Goal: Contribute content: Add original content to the website for others to see

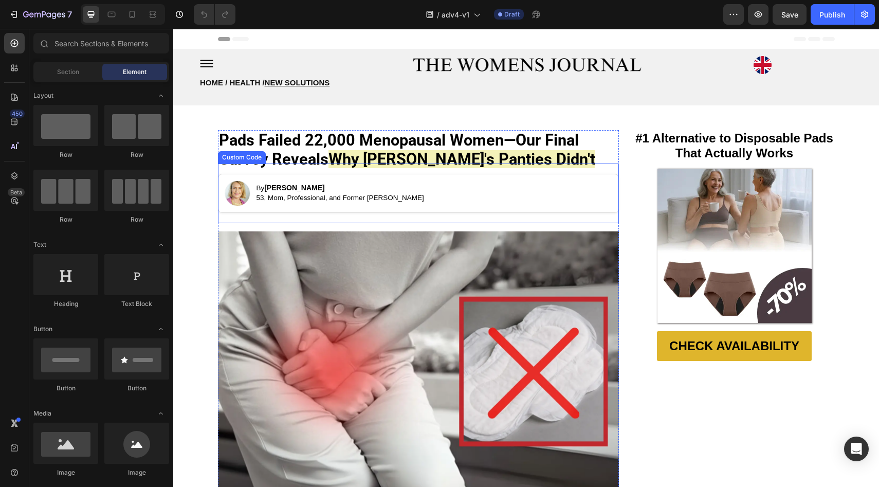
click at [377, 170] on div "By [PERSON_NAME] 53, Mom, Professional, and Former [PERSON_NAME] Custom Code" at bounding box center [418, 193] width 401 height 60
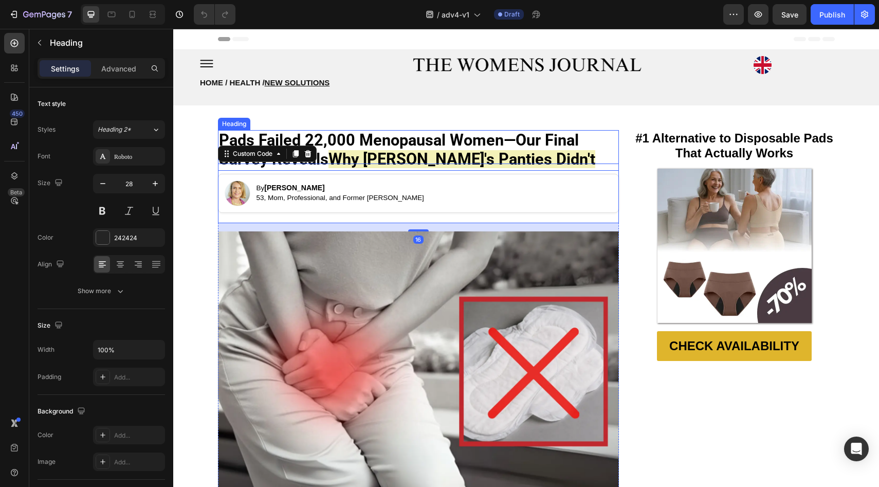
click at [339, 153] on strong "Why [PERSON_NAME]'s Panties Didn't" at bounding box center [461, 159] width 267 height 18
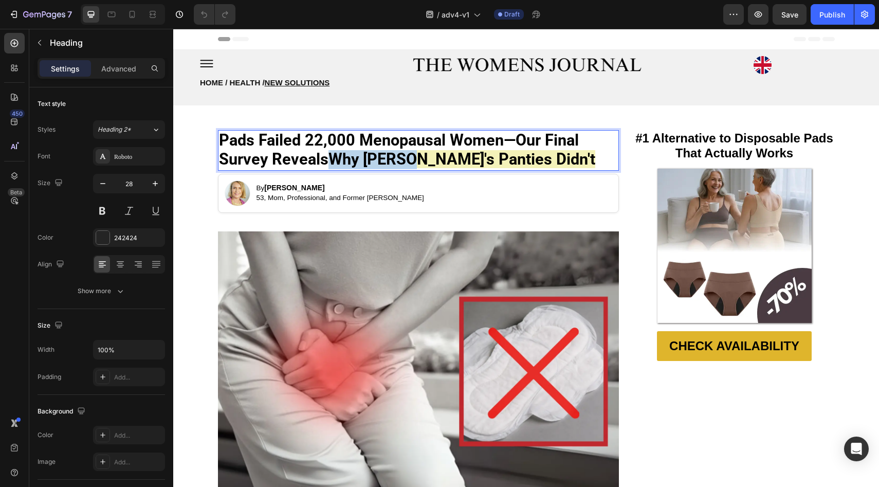
drag, startPoint x: 340, startPoint y: 154, endPoint x: 400, endPoint y: 155, distance: 60.1
click at [399, 155] on strong "Why [PERSON_NAME]'s Panties Didn't" at bounding box center [461, 159] width 267 height 18
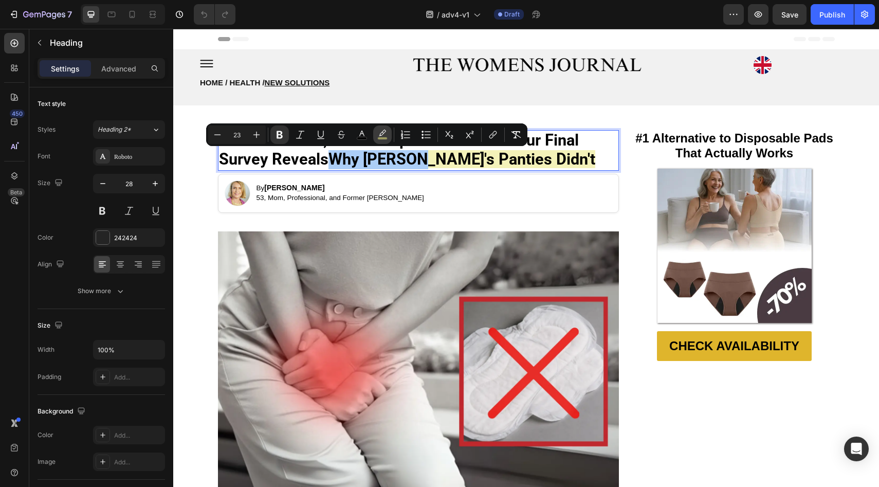
click at [386, 138] on rect "Editor contextual toolbar" at bounding box center [383, 138] width 10 height 3
type input "EAE87E"
type input "54"
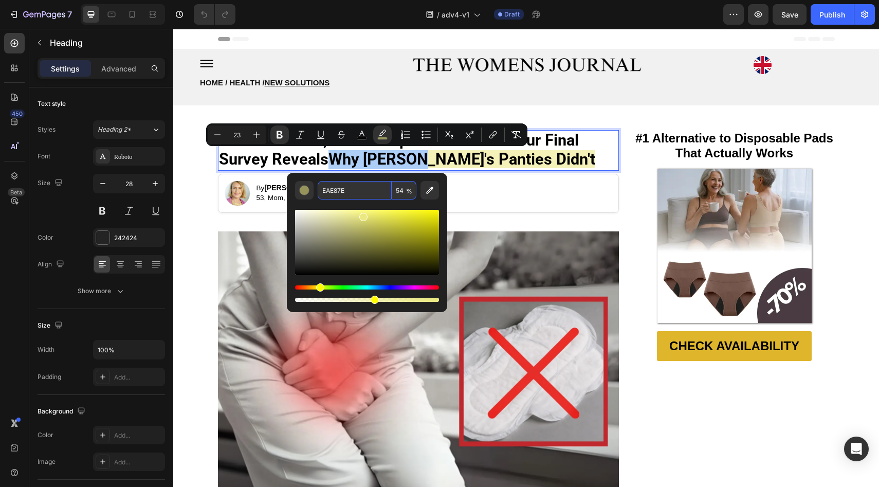
click at [343, 192] on input "EAE87E" at bounding box center [355, 190] width 74 height 18
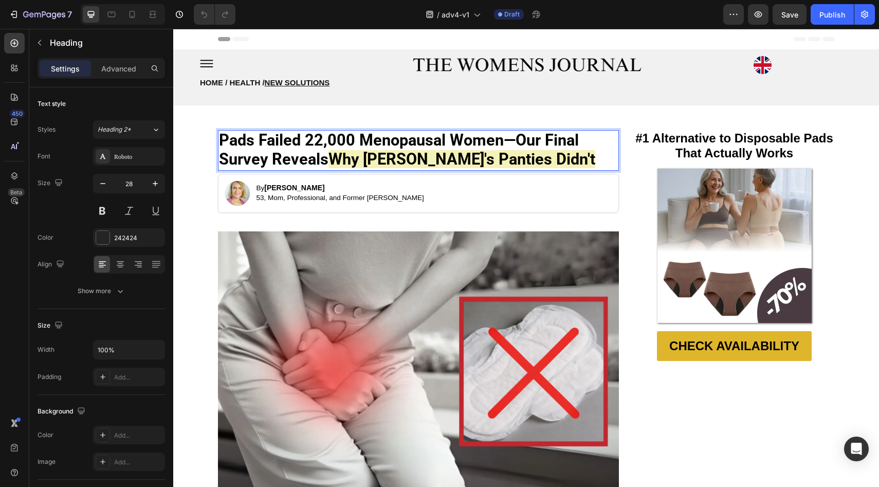
click at [377, 142] on strong "Pads Failed 22,000 Menopausal Women—Our Final Survey Reveals" at bounding box center [399, 149] width 360 height 37
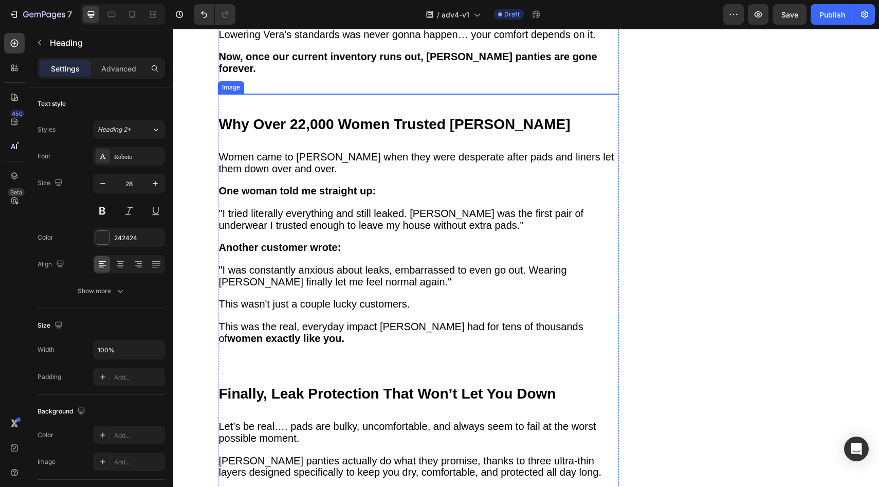
scroll to position [1162, 0]
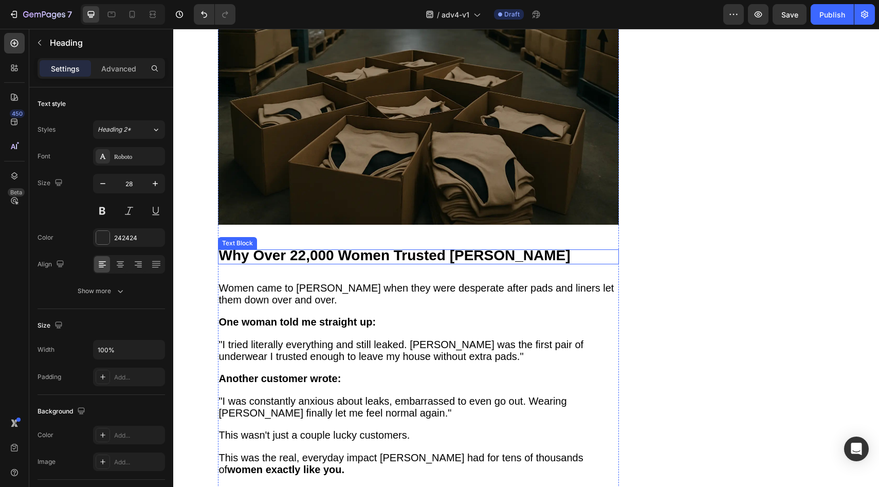
click at [318, 247] on strong "Why Over 22,000 Women Trusted [PERSON_NAME]" at bounding box center [394, 255] width 351 height 16
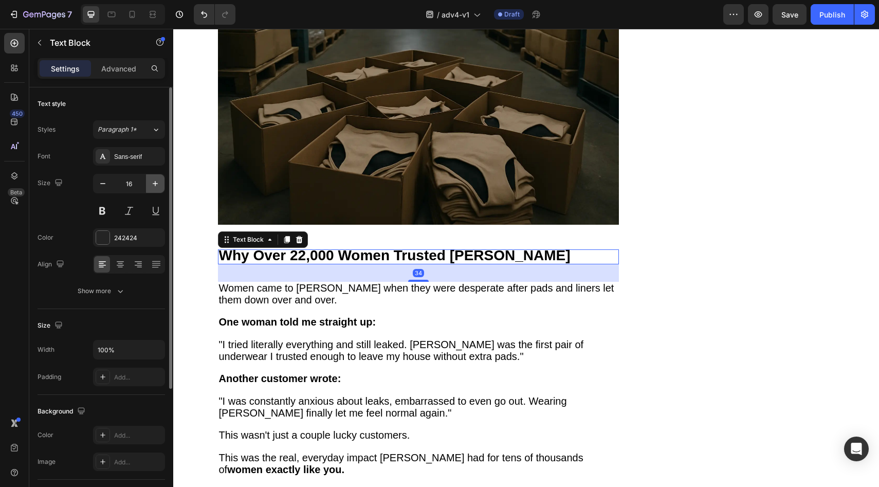
click at [156, 188] on icon "button" at bounding box center [155, 183] width 10 height 10
type input "18"
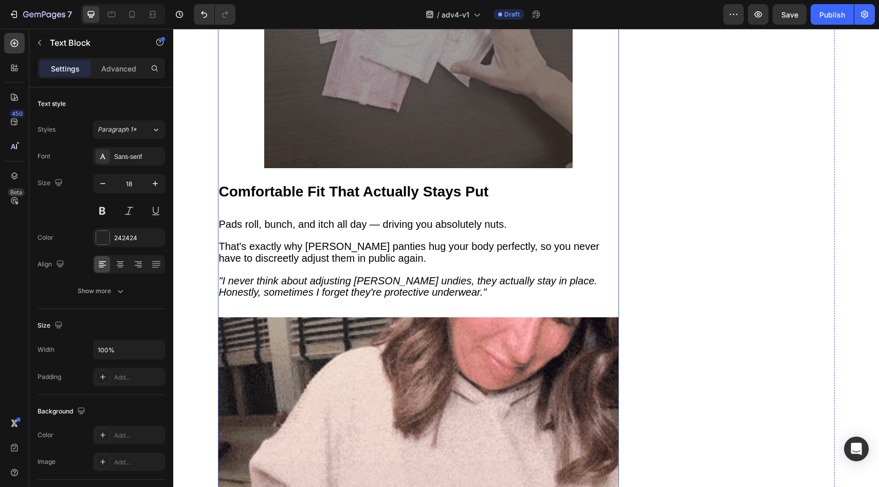
scroll to position [2287, 0]
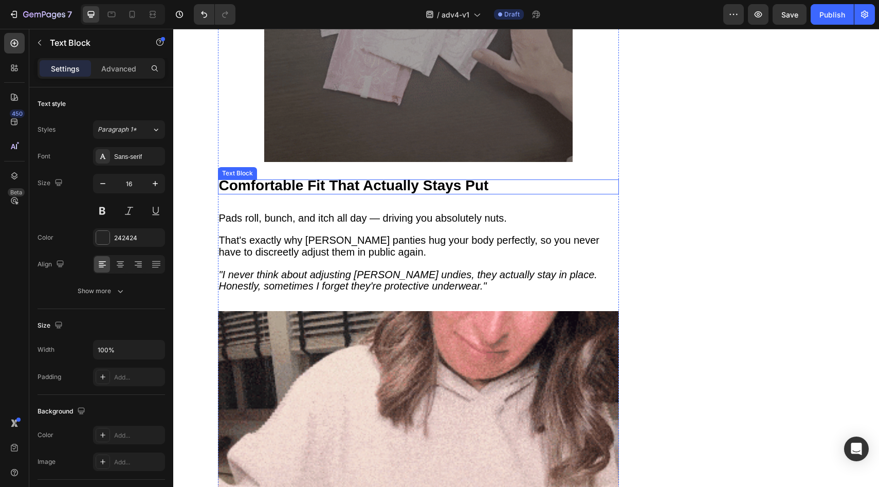
click at [300, 177] on strong "Comfortable Fit That Actually Stays Put" at bounding box center [354, 185] width 270 height 16
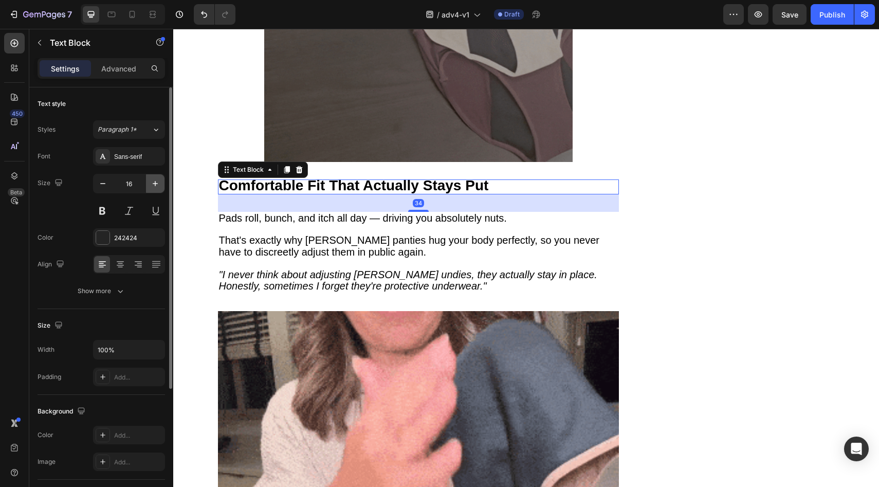
click at [152, 185] on icon "button" at bounding box center [155, 183] width 10 height 10
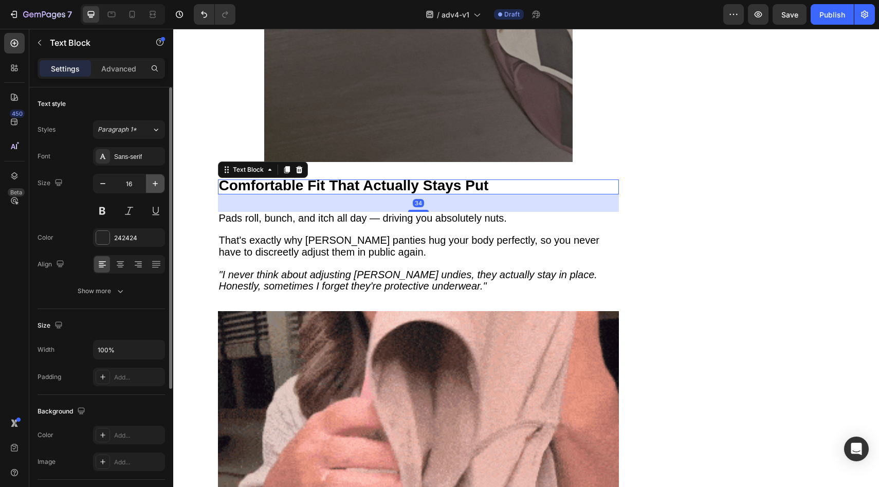
click at [152, 185] on icon "button" at bounding box center [155, 183] width 10 height 10
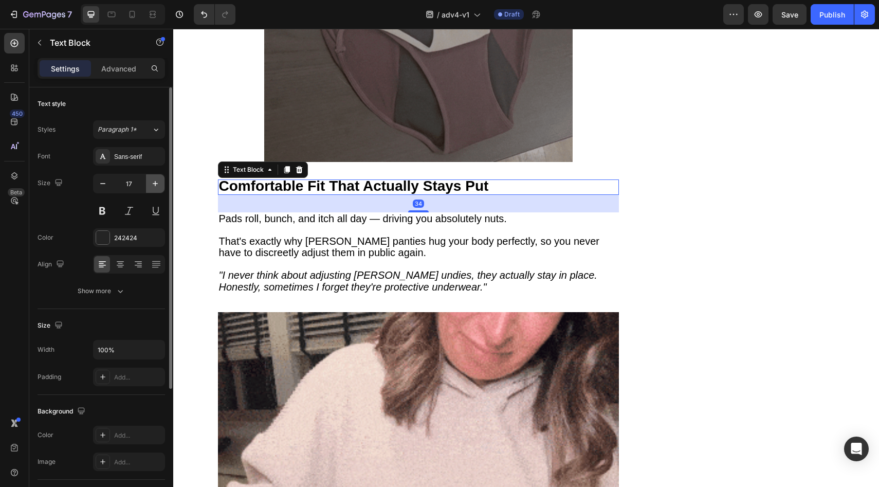
type input "18"
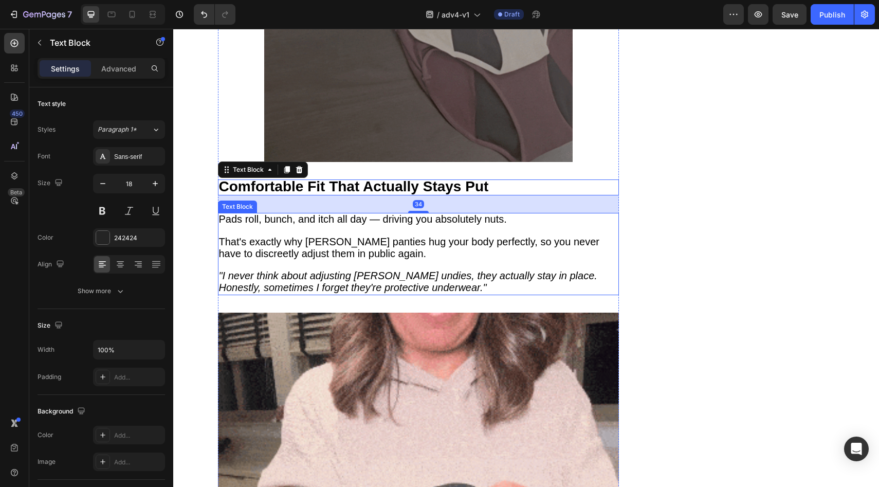
scroll to position [1783, 0]
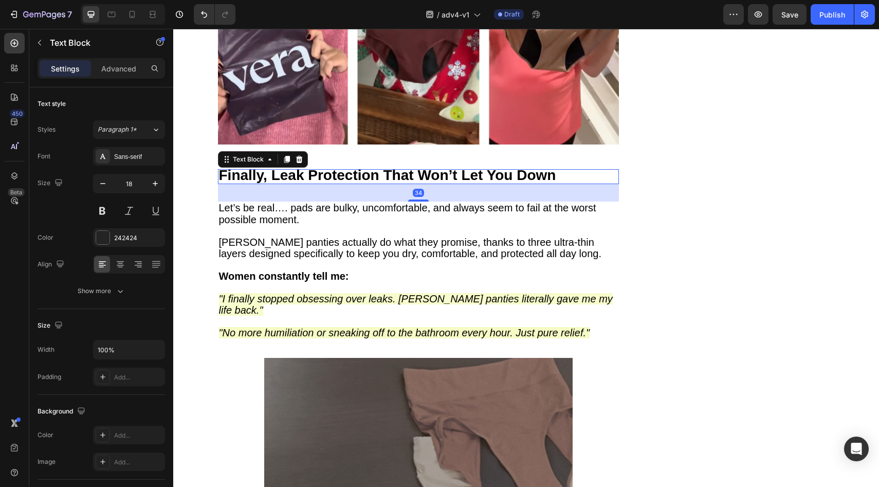
click at [302, 167] on strong "Finally, Leak Protection That Won’t Let You Down" at bounding box center [387, 175] width 337 height 16
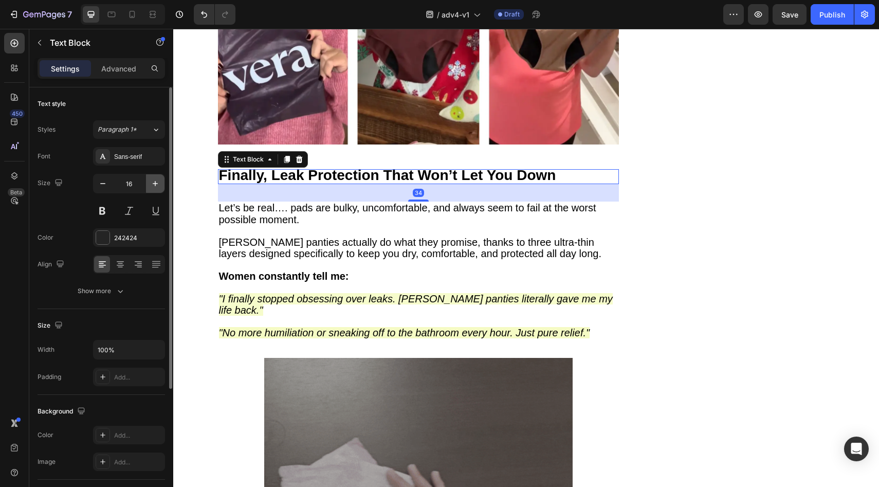
click at [160, 183] on icon "button" at bounding box center [155, 183] width 10 height 10
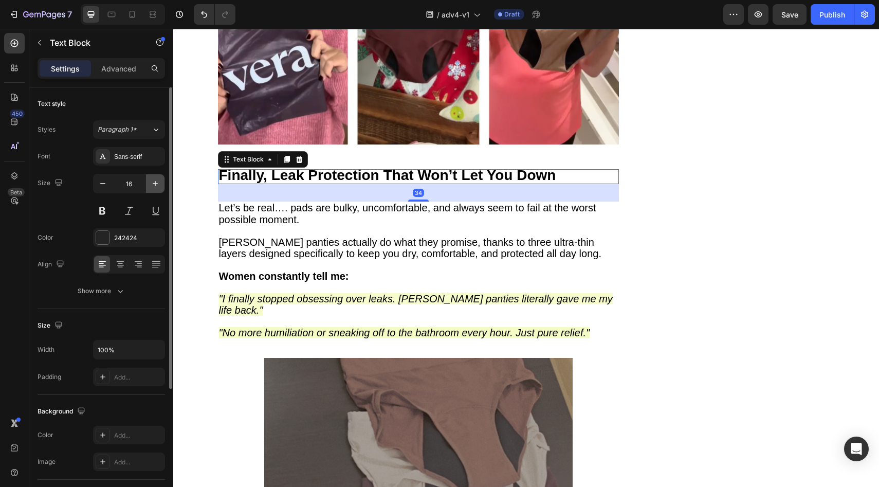
click at [160, 183] on icon "button" at bounding box center [155, 183] width 10 height 10
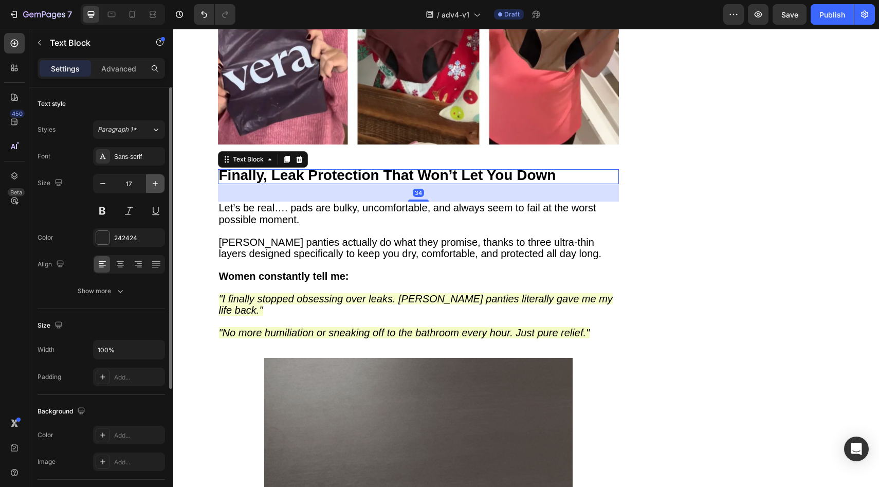
type input "18"
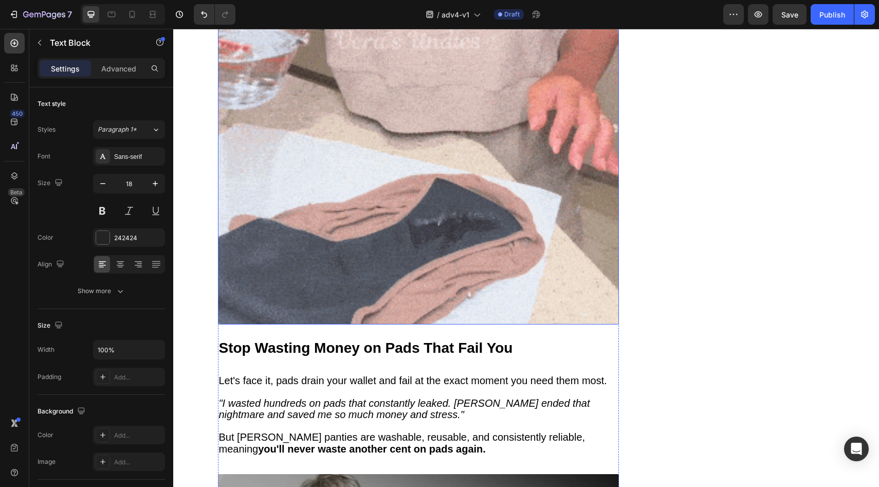
scroll to position [3055, 0]
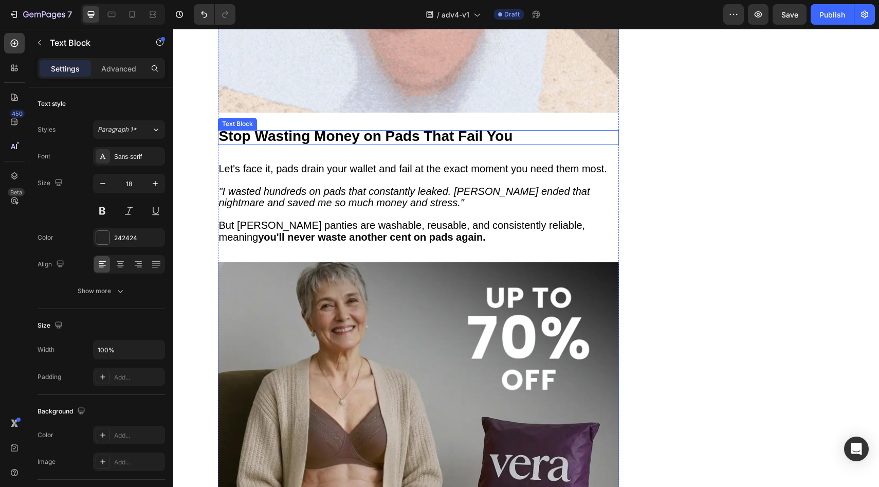
click at [303, 128] on strong "Stop Wasting Money on Pads That Fail You" at bounding box center [366, 136] width 294 height 16
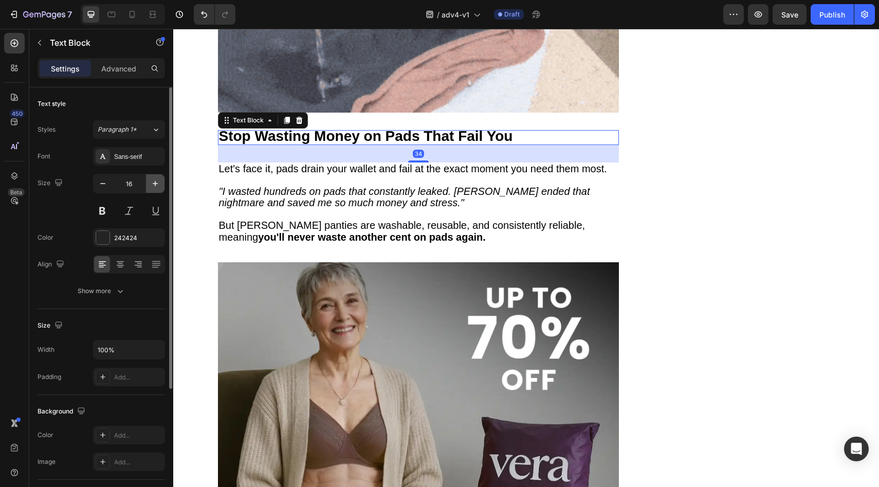
click at [147, 185] on button "button" at bounding box center [155, 183] width 18 height 18
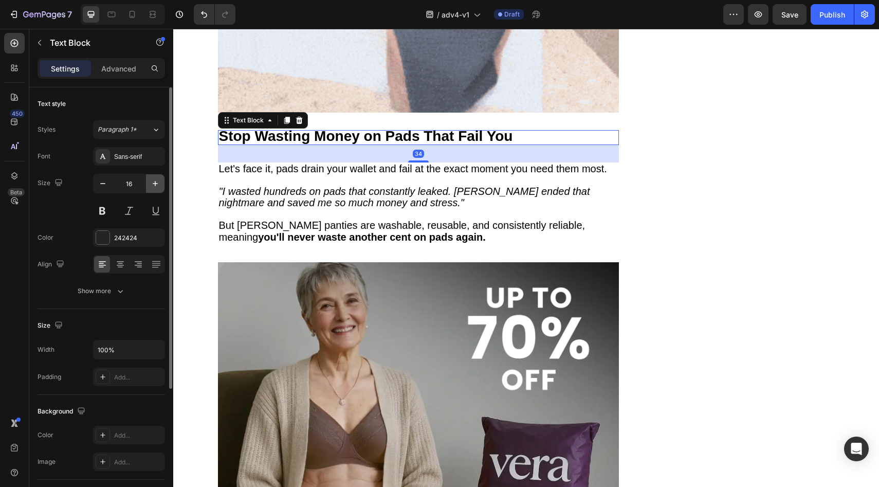
click at [147, 185] on button "button" at bounding box center [155, 183] width 18 height 18
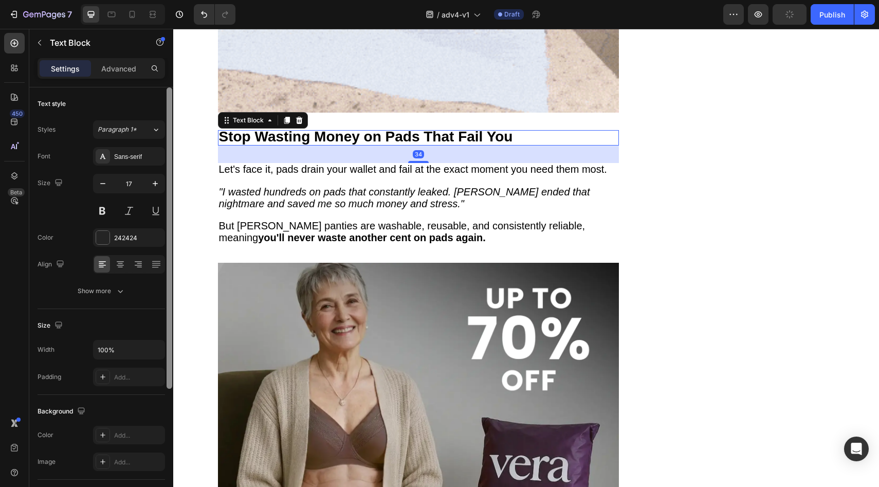
type input "18"
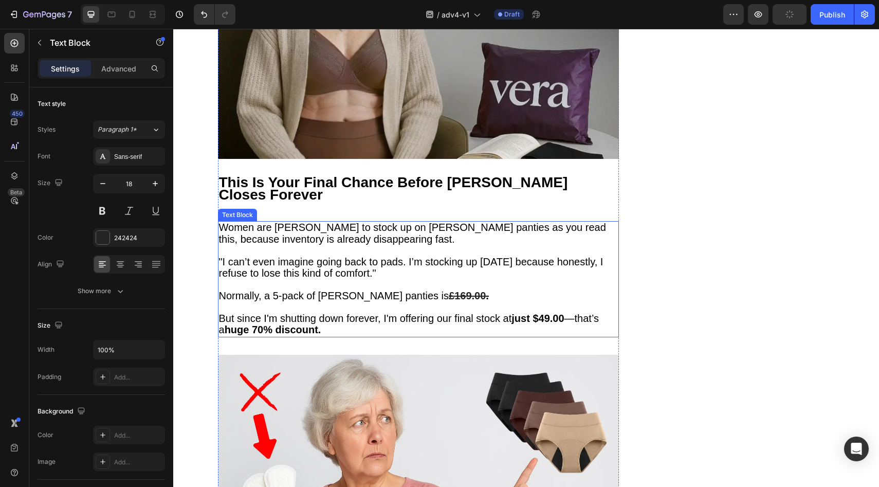
scroll to position [3493, 0]
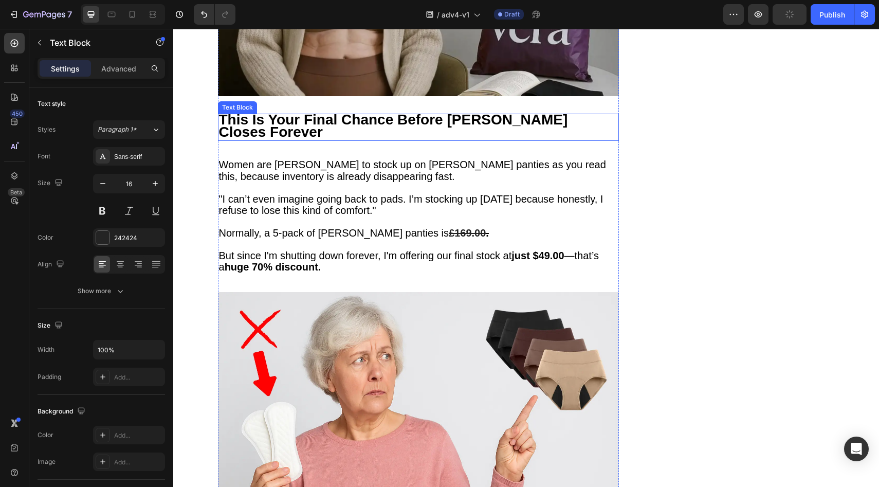
click at [322, 111] on strong "This Is Your Final Chance Before [PERSON_NAME] Closes Forever" at bounding box center [393, 125] width 349 height 29
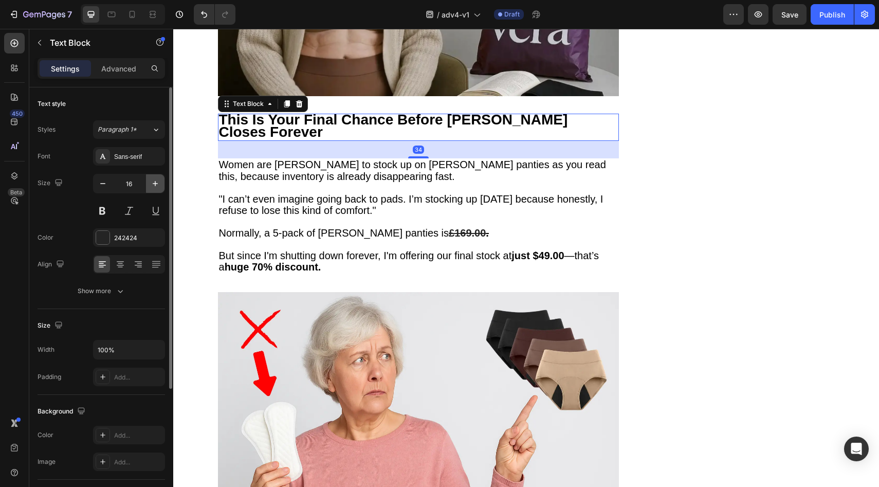
click at [154, 180] on icon "button" at bounding box center [155, 183] width 10 height 10
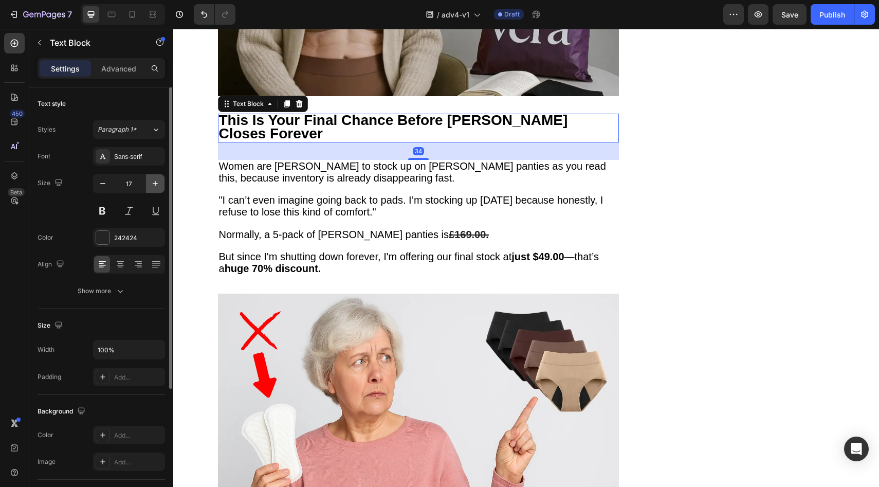
type input "18"
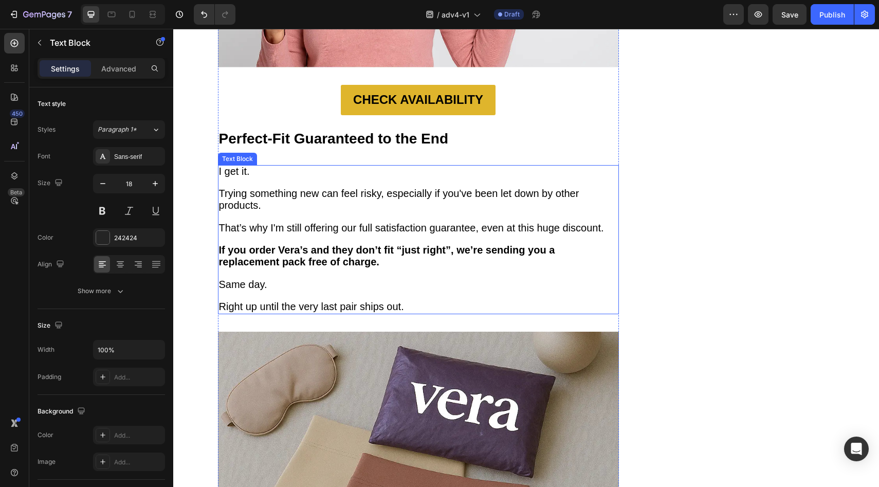
scroll to position [3988, 0]
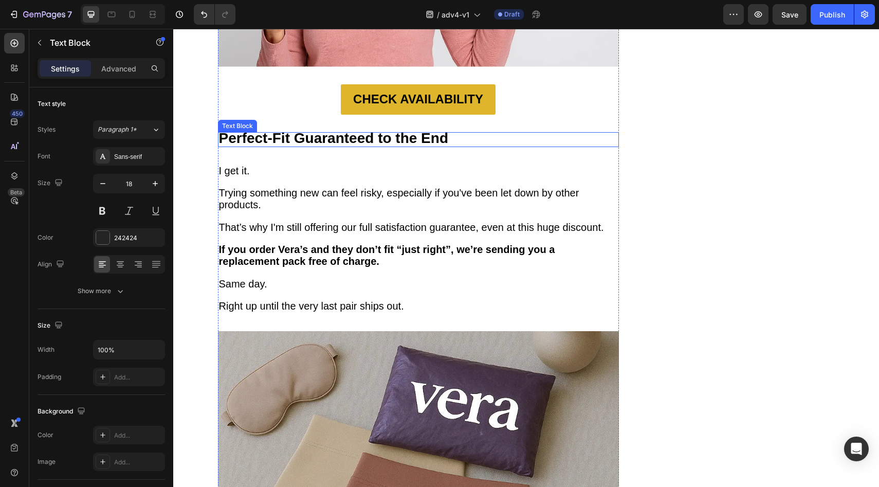
click at [362, 130] on strong "Perfect-Fit Guaranteed to the End" at bounding box center [334, 138] width 230 height 16
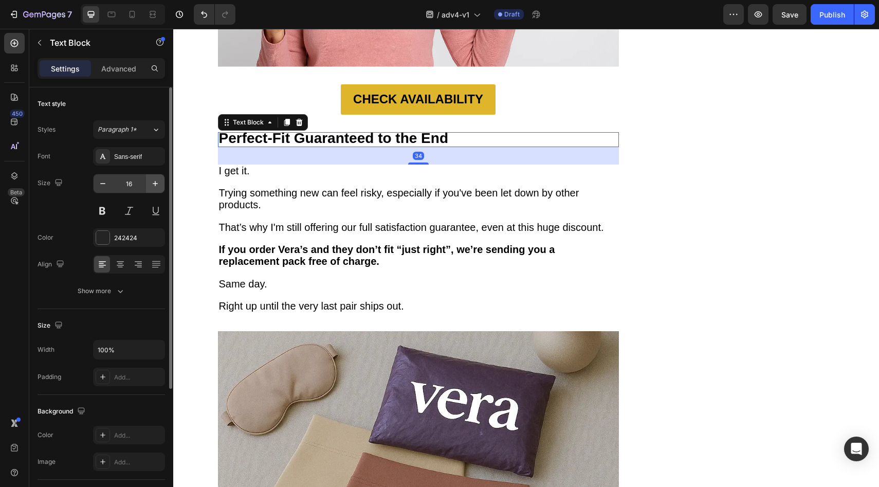
click at [153, 186] on icon "button" at bounding box center [155, 183] width 10 height 10
type input "18"
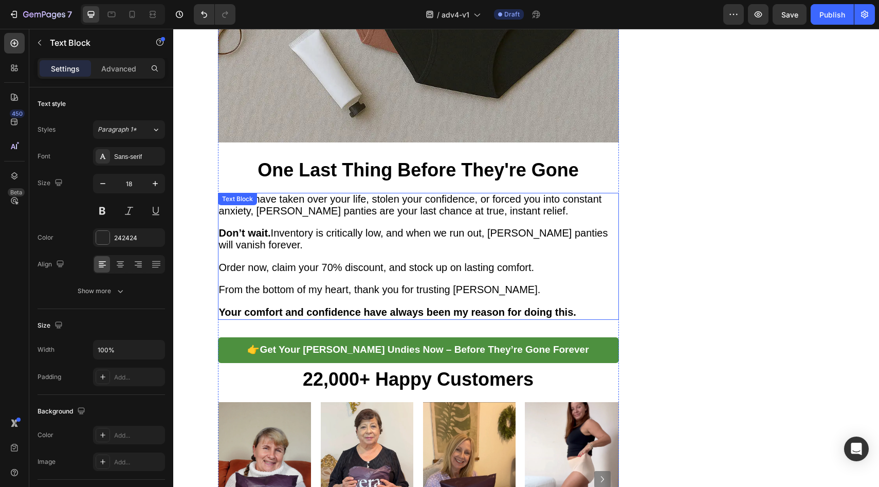
scroll to position [4554, 0]
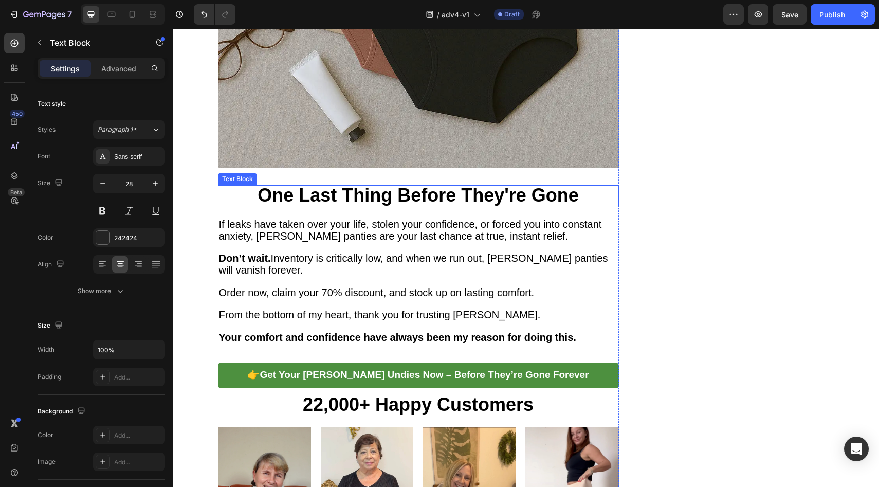
click at [337, 184] on strong "One Last Thing Before They're Gone" at bounding box center [417, 194] width 321 height 21
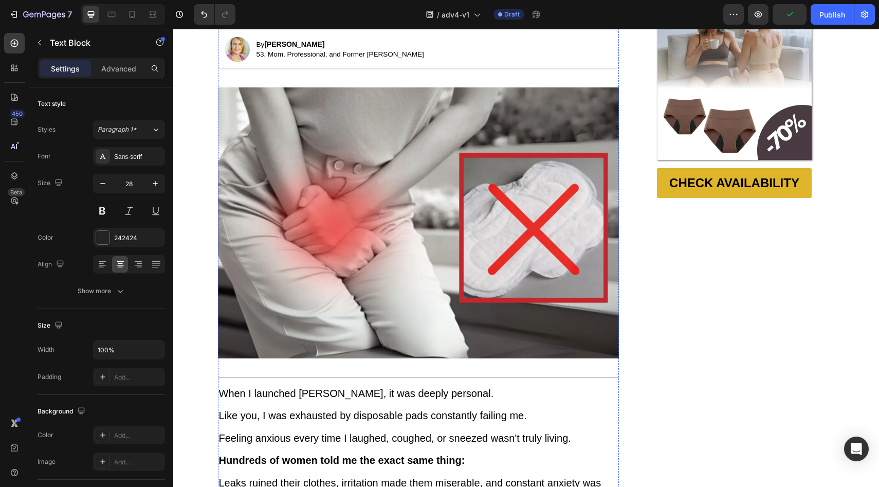
scroll to position [44, 0]
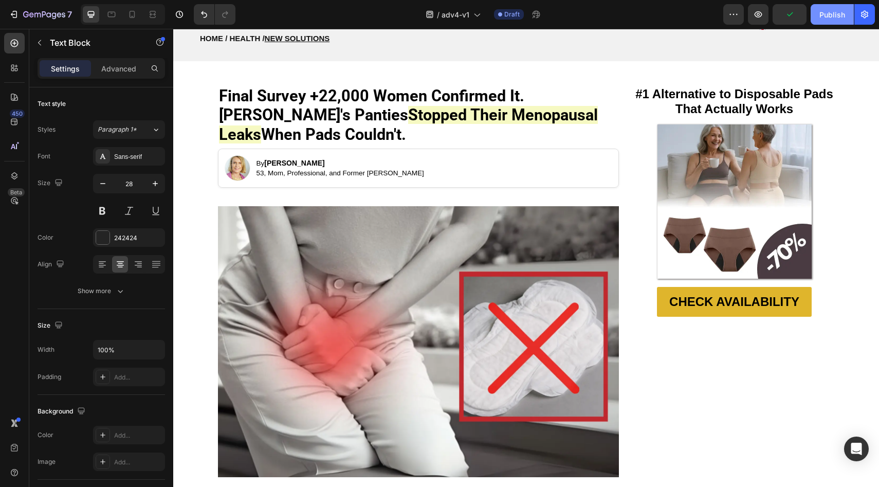
click at [832, 7] on button "Publish" at bounding box center [831, 14] width 43 height 21
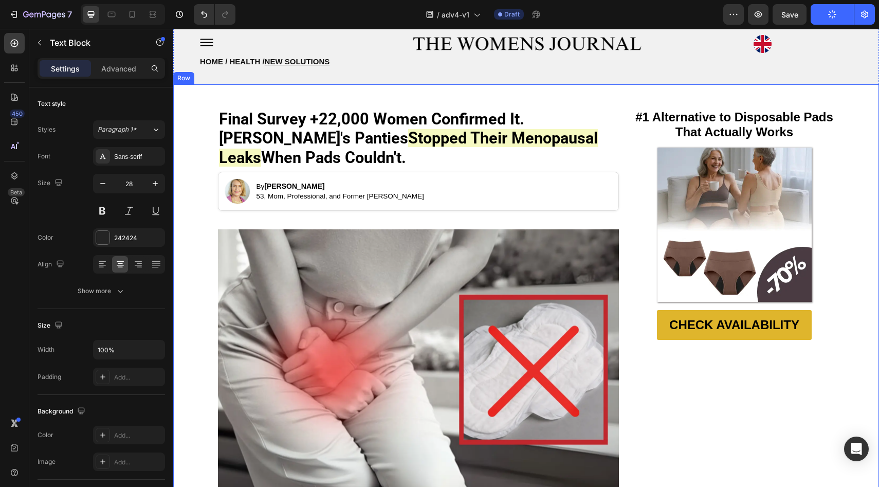
scroll to position [0, 0]
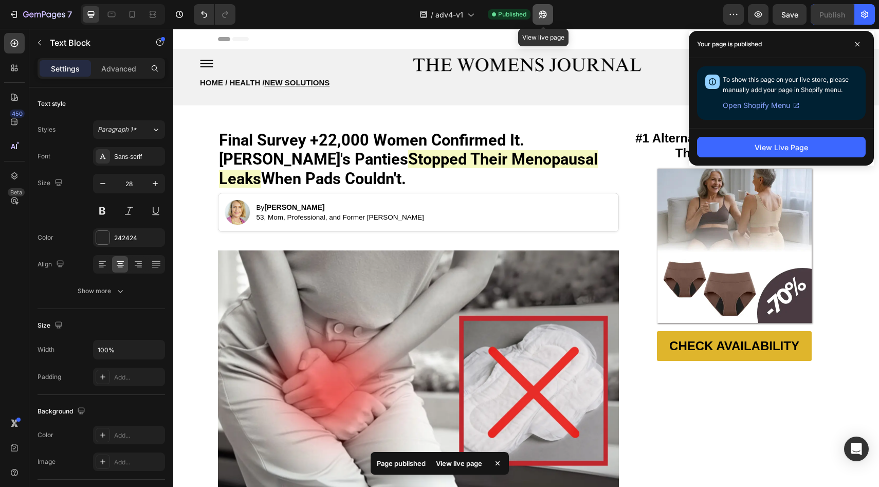
click at [540, 12] on icon "button" at bounding box center [542, 14] width 10 height 10
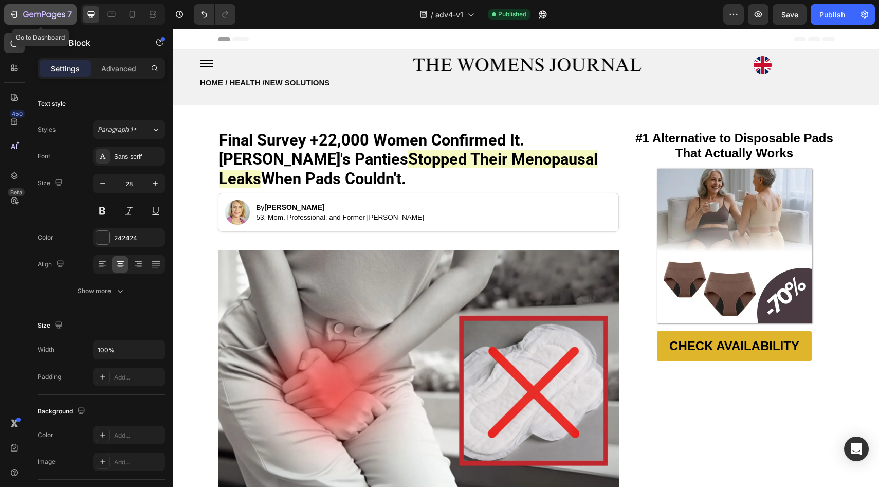
click at [40, 17] on icon "button" at bounding box center [44, 15] width 42 height 9
